Goal: Task Accomplishment & Management: Use online tool/utility

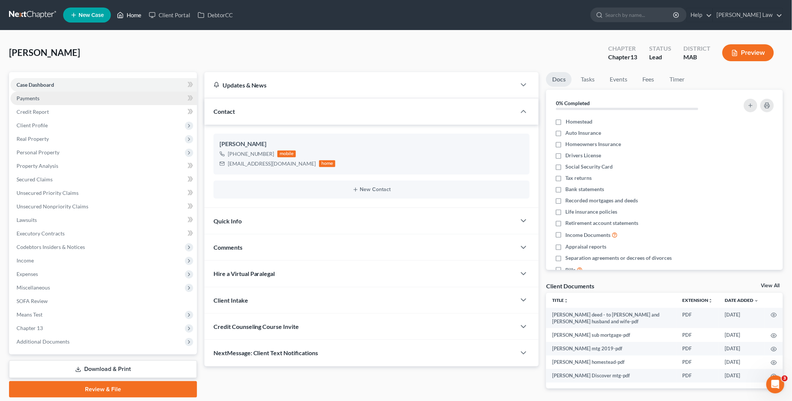
drag, startPoint x: 134, startPoint y: 14, endPoint x: 101, endPoint y: 99, distance: 90.9
click at [134, 14] on link "Home" at bounding box center [129, 15] width 32 height 14
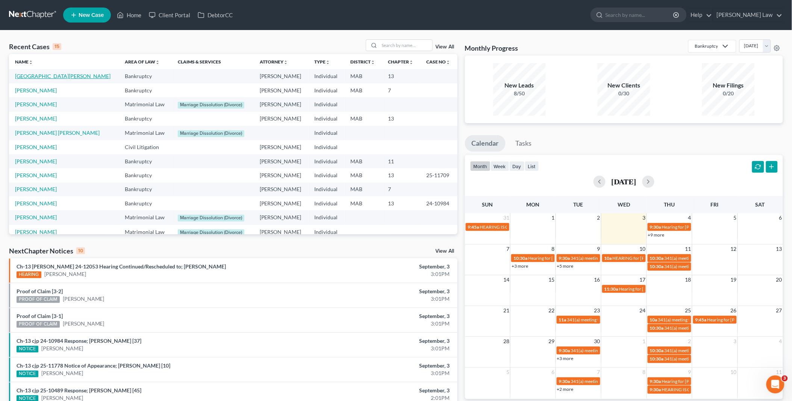
click at [59, 76] on link "[GEOGRAPHIC_DATA][PERSON_NAME]" at bounding box center [62, 76] width 95 height 6
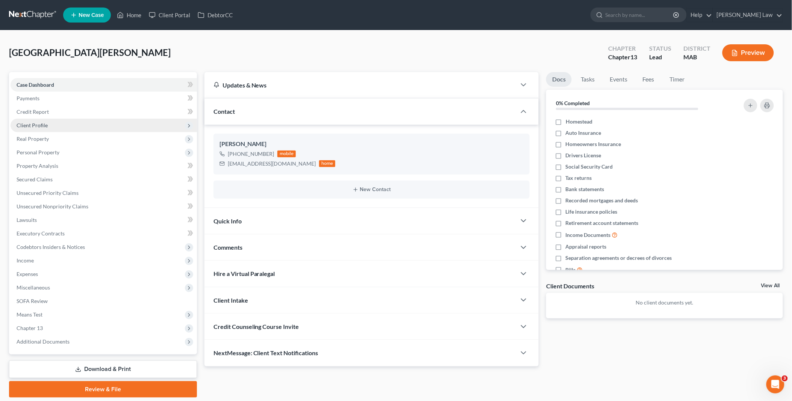
click at [50, 125] on span "Client Profile" at bounding box center [104, 126] width 186 height 14
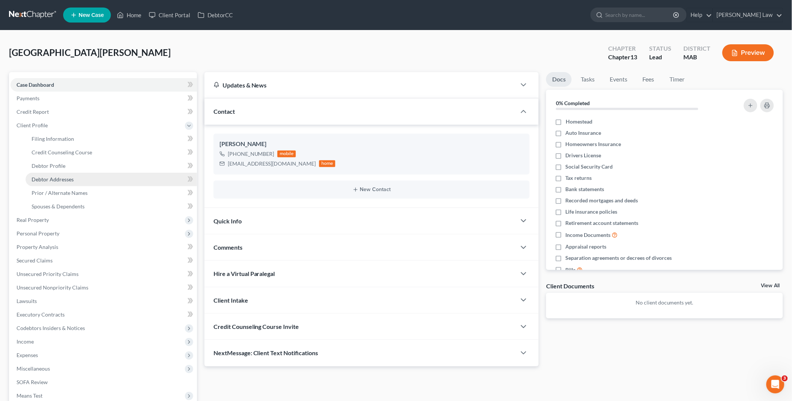
click at [66, 174] on link "Debtor Addresses" at bounding box center [111, 180] width 171 height 14
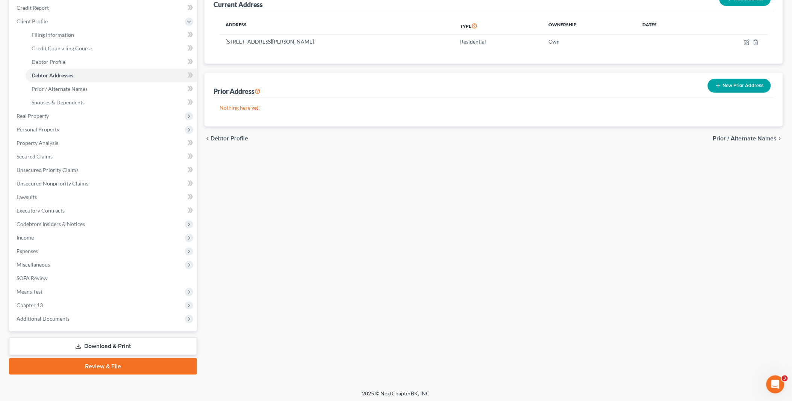
scroll to position [105, 0]
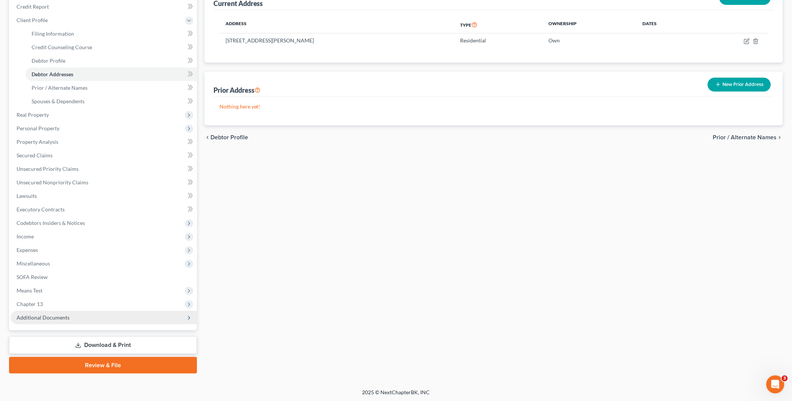
click at [58, 316] on span "Additional Documents" at bounding box center [43, 318] width 53 height 6
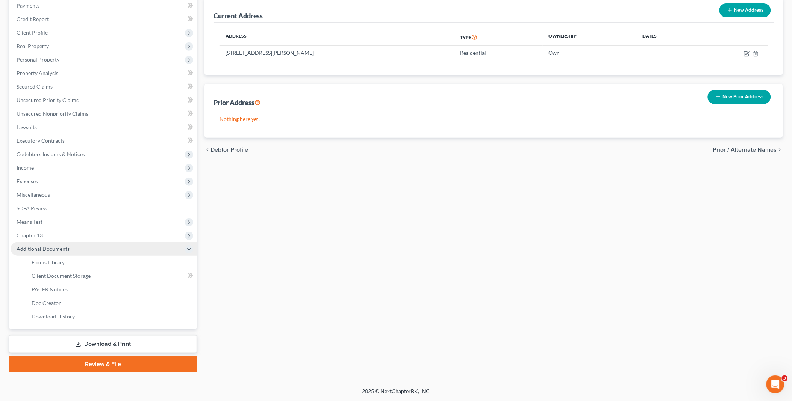
scroll to position [92, 0]
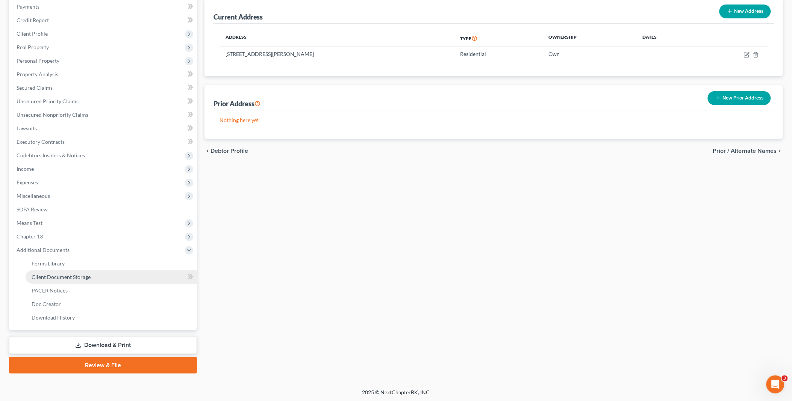
click at [76, 274] on span "Client Document Storage" at bounding box center [61, 277] width 59 height 6
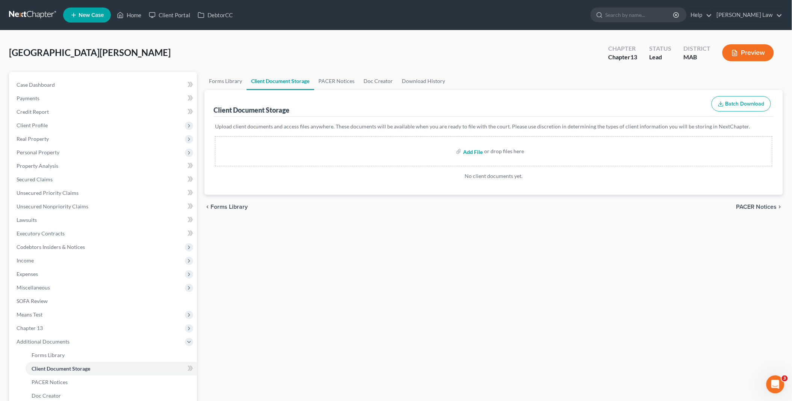
click at [476, 153] on input "file" at bounding box center [472, 152] width 18 height 14
type input "C:\fakepath\[GEOGRAPHIC_DATA] - [GEOGRAPHIC_DATA] 5 mtg.pdf"
